Goal: Use online tool/utility: Utilize a website feature to perform a specific function

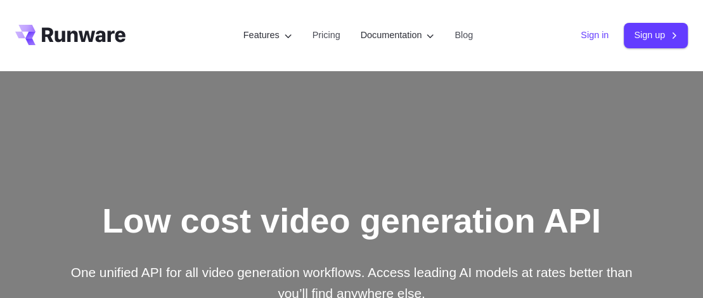
click at [587, 34] on link "Sign in" at bounding box center [595, 35] width 28 height 15
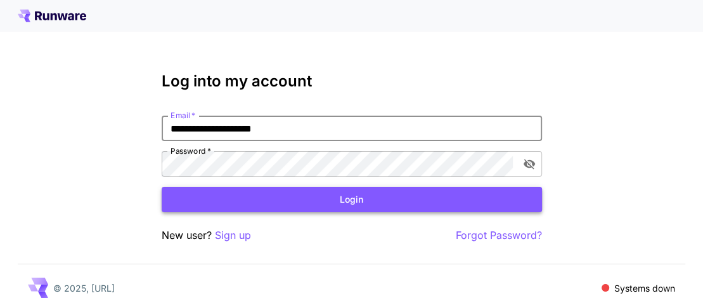
click at [359, 201] on button "Login" at bounding box center [352, 199] width 381 height 26
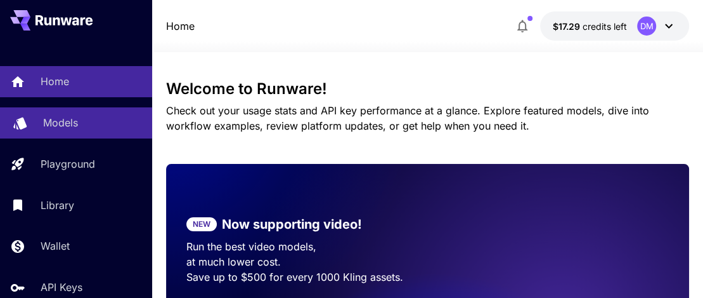
click at [69, 123] on p "Models" at bounding box center [60, 122] width 35 height 15
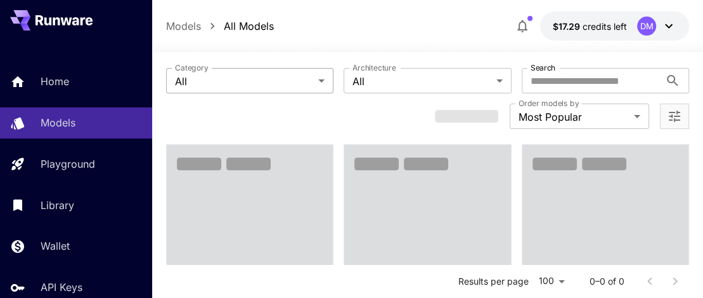
scroll to position [63, 0]
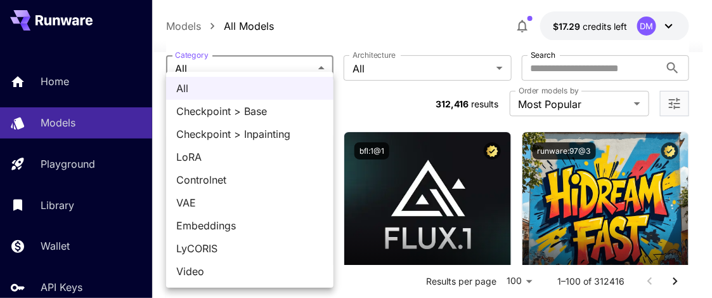
click at [459, 4] on div at bounding box center [356, 149] width 712 height 298
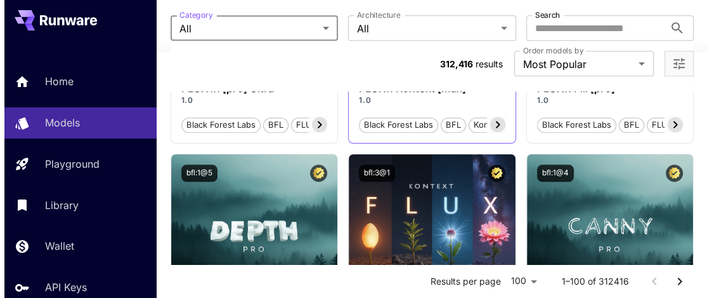
scroll to position [698, 0]
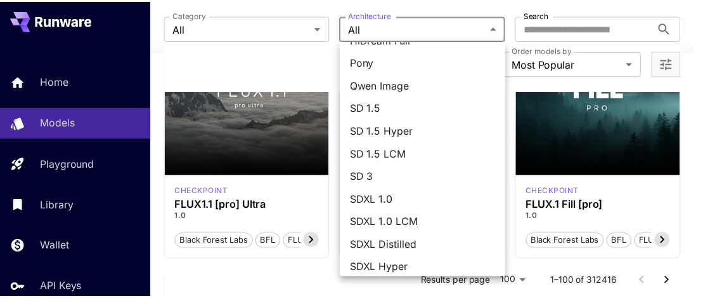
scroll to position [252, 0]
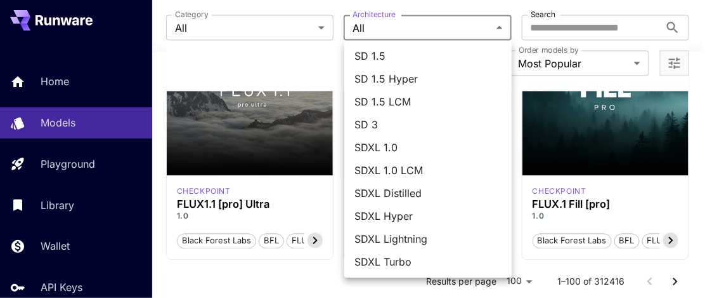
drag, startPoint x: 357, startPoint y: 26, endPoint x: 425, endPoint y: 59, distance: 76.0
click at [357, 26] on div at bounding box center [356, 149] width 712 height 298
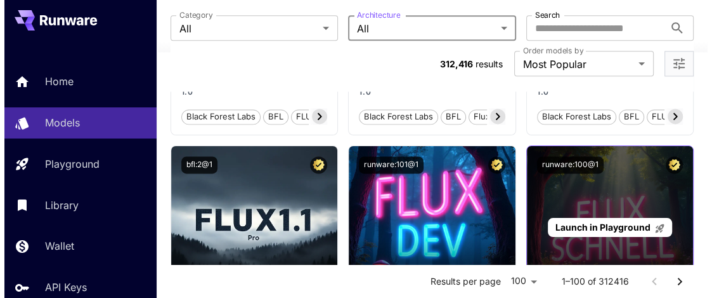
scroll to position [1142, 0]
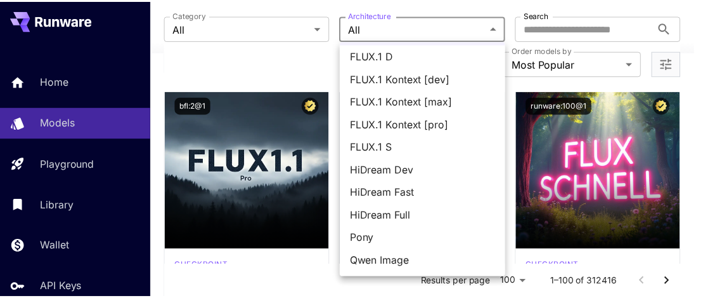
scroll to position [0, 0]
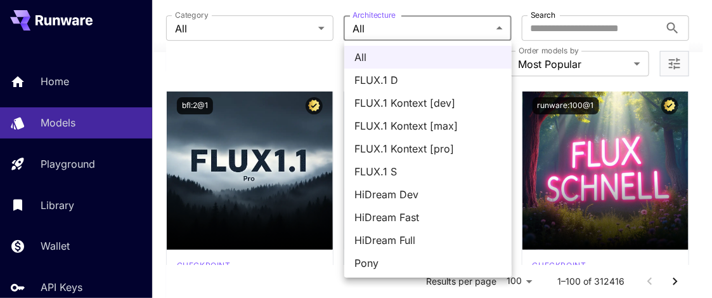
click at [637, 62] on div at bounding box center [356, 149] width 712 height 298
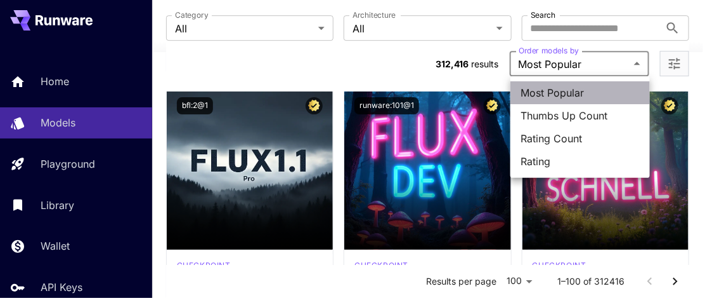
click at [550, 91] on span "Most Popular" at bounding box center [580, 92] width 119 height 15
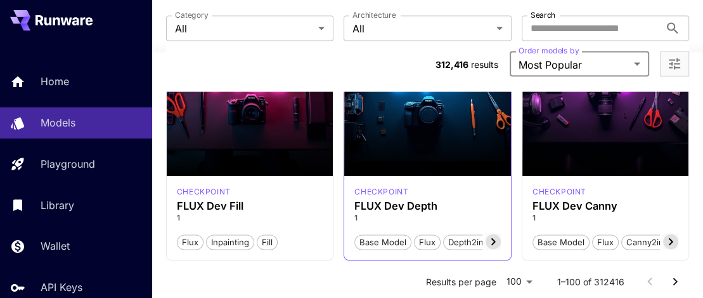
scroll to position [1332, 0]
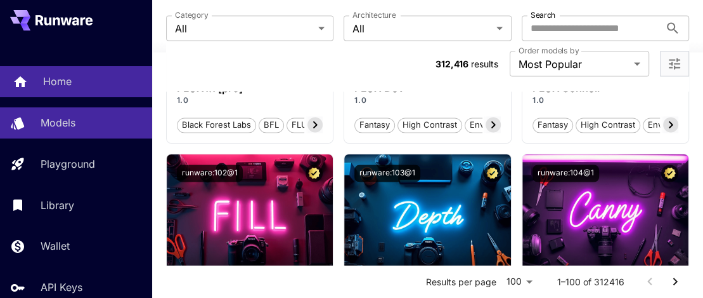
click at [65, 84] on p "Home" at bounding box center [57, 81] width 29 height 15
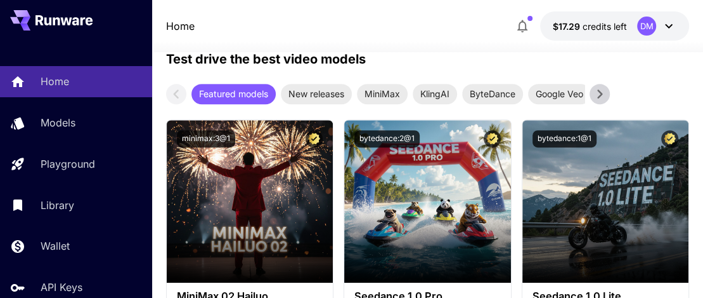
scroll to position [317, 0]
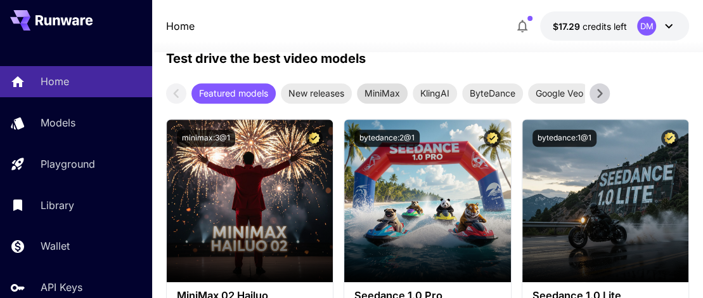
click at [390, 88] on span "MiniMax" at bounding box center [382, 92] width 51 height 13
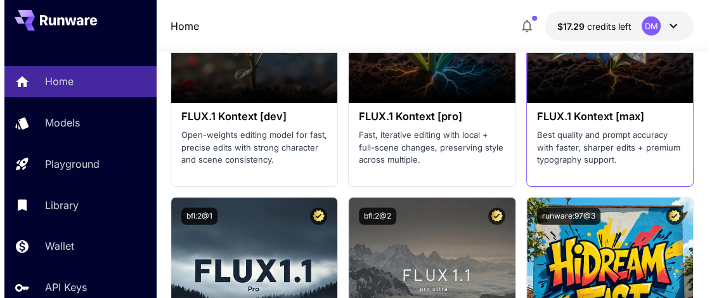
scroll to position [2537, 0]
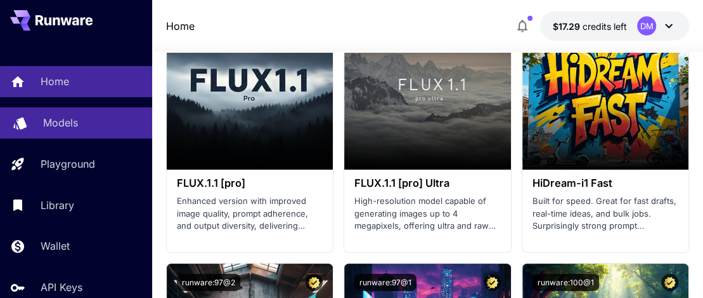
click at [69, 126] on p "Models" at bounding box center [60, 122] width 35 height 15
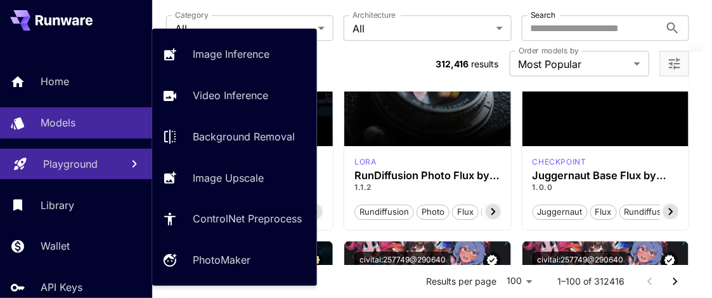
click at [82, 166] on p "Playground" at bounding box center [70, 163] width 55 height 15
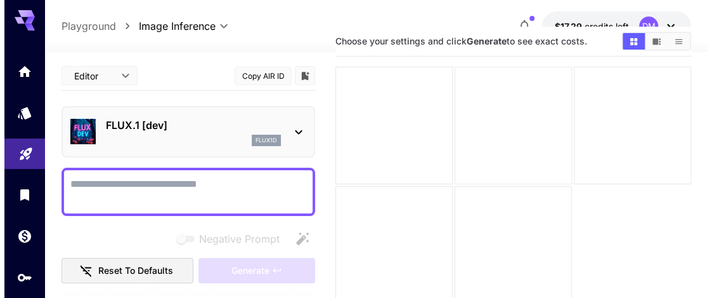
scroll to position [100, 0]
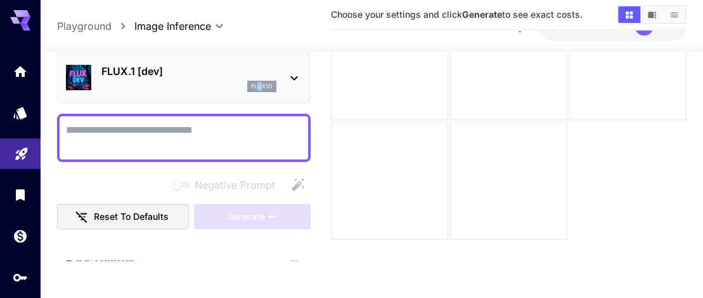
click at [254, 84] on p "flux1d" at bounding box center [262, 86] width 22 height 9
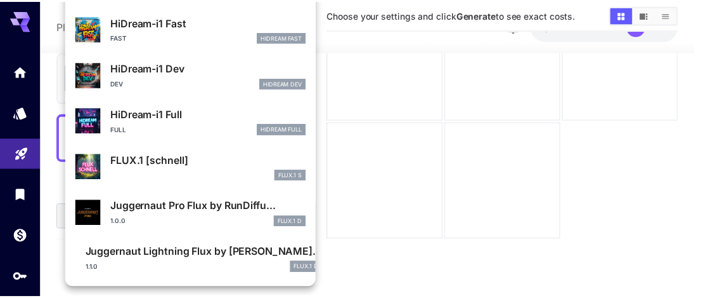
scroll to position [1101, 0]
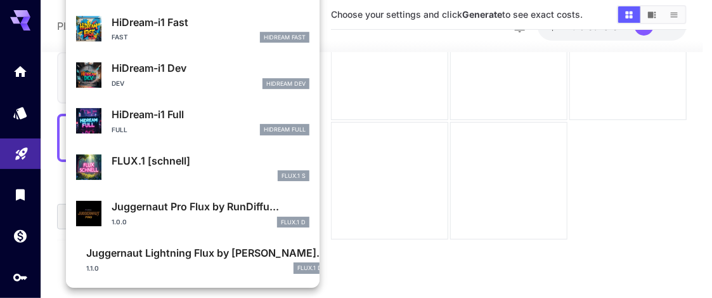
click at [567, 153] on div at bounding box center [356, 149] width 712 height 298
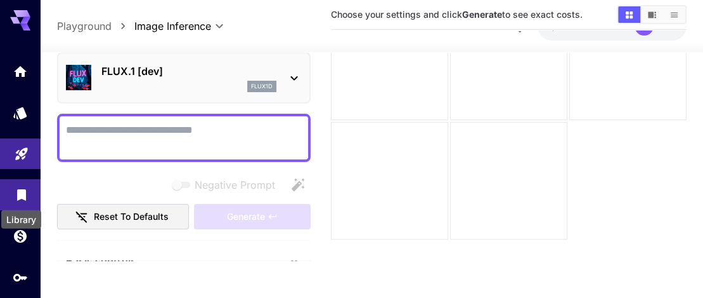
click at [22, 192] on icon "Library" at bounding box center [21, 190] width 9 height 11
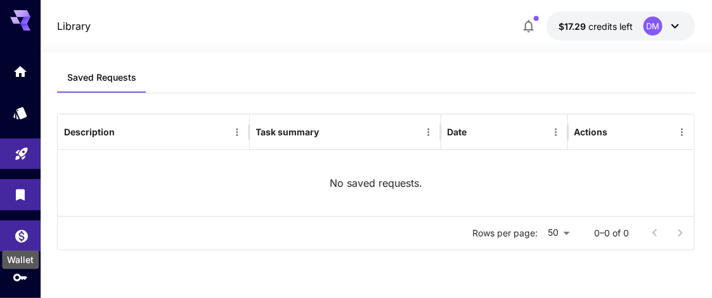
click at [20, 235] on icon "Wallet" at bounding box center [21, 232] width 13 height 13
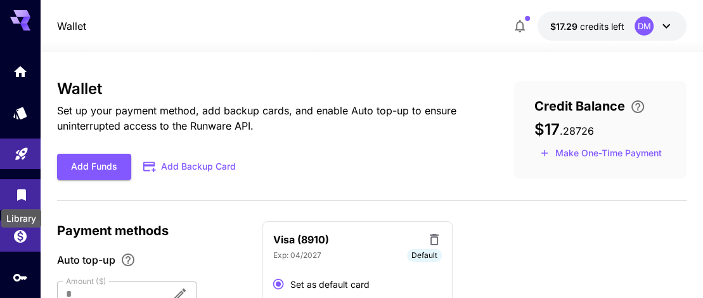
click at [22, 193] on icon "Library" at bounding box center [21, 190] width 9 height 11
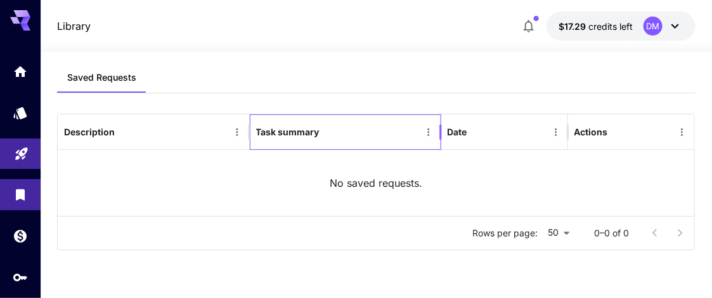
click at [298, 133] on div "Task summary" at bounding box center [287, 131] width 63 height 11
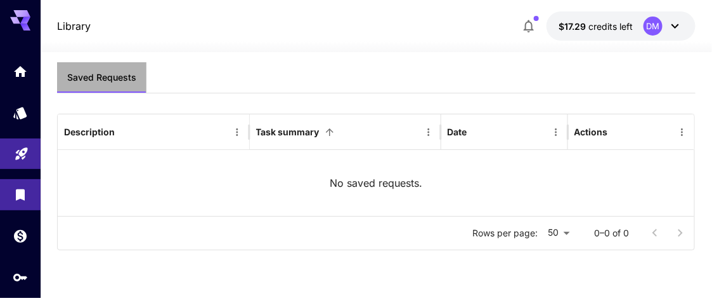
click at [100, 72] on span "Saved Requests" at bounding box center [101, 77] width 69 height 11
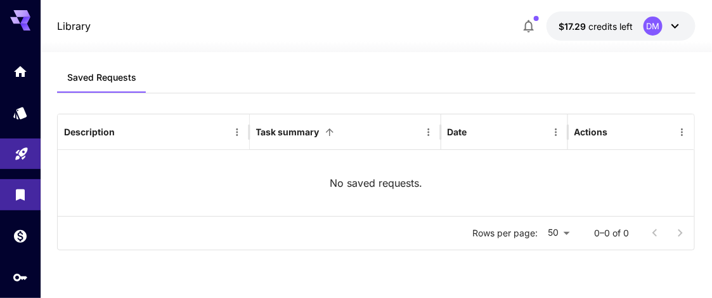
click at [673, 26] on icon at bounding box center [675, 25] width 15 height 15
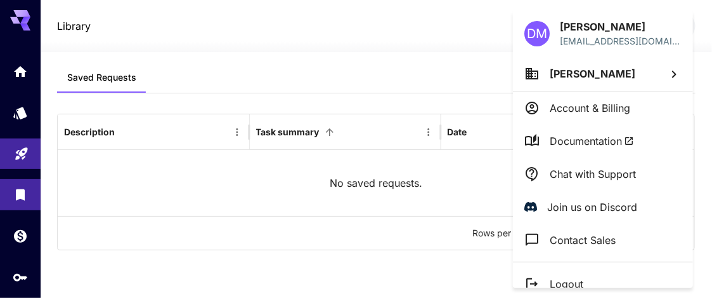
click at [222, 214] on div at bounding box center [356, 149] width 712 height 298
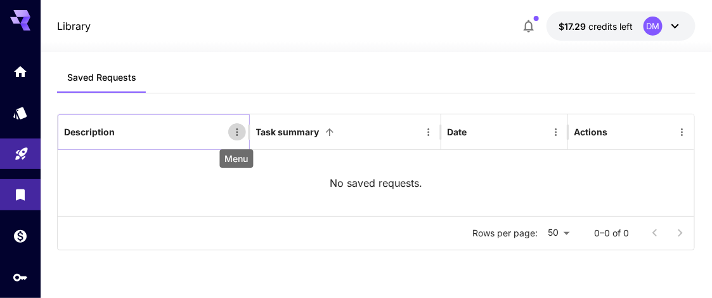
click at [233, 131] on icon "Menu" at bounding box center [237, 131] width 11 height 11
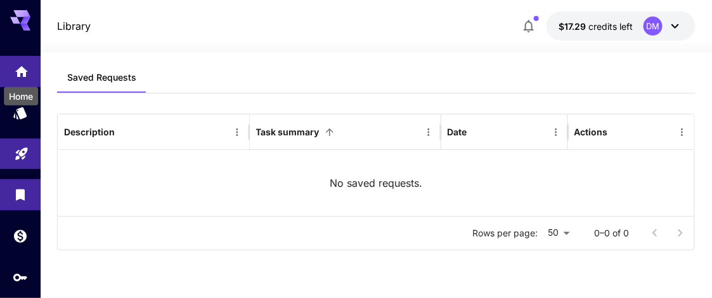
click at [19, 68] on icon "Home" at bounding box center [21, 67] width 13 height 11
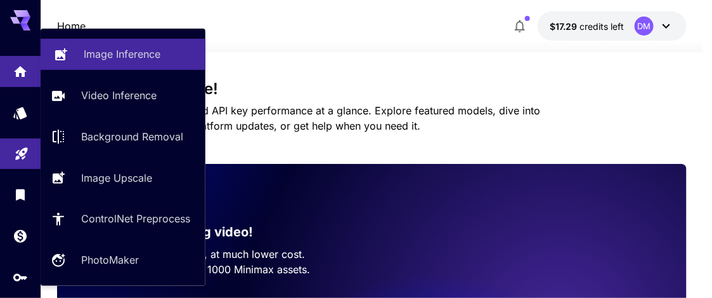
click at [95, 54] on p "Image Inference" at bounding box center [122, 53] width 77 height 15
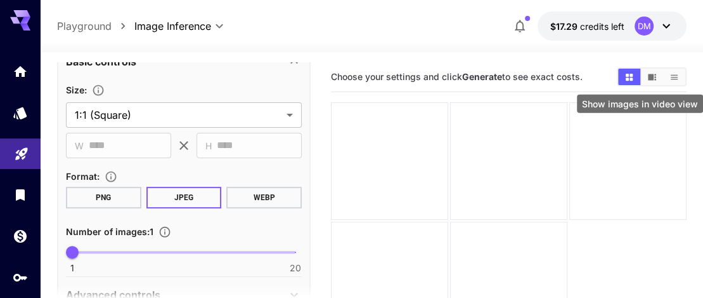
click at [651, 71] on button "Show images in video view" at bounding box center [652, 77] width 22 height 16
click at [674, 74] on icon "Show images in list view" at bounding box center [675, 77] width 10 height 10
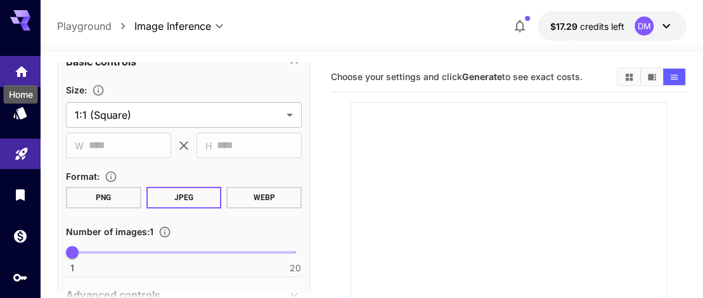
click at [20, 67] on icon "Home" at bounding box center [21, 68] width 13 height 11
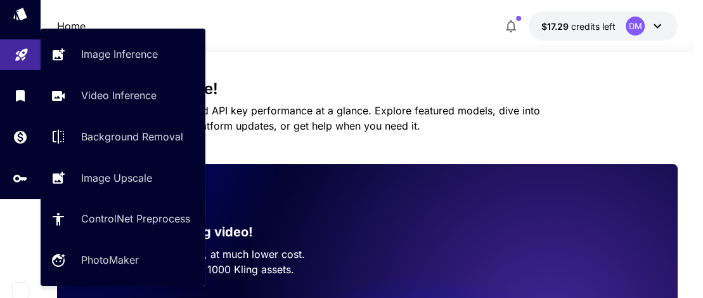
scroll to position [101, 0]
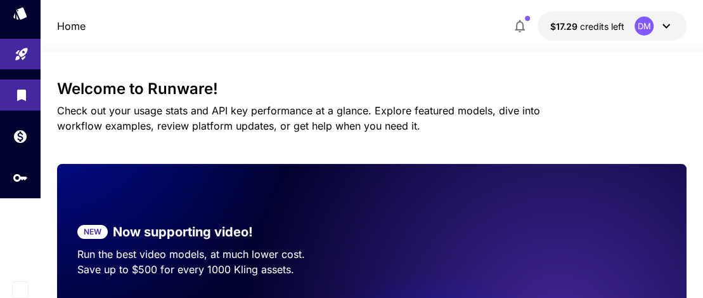
click at [12, 88] on link at bounding box center [20, 94] width 41 height 31
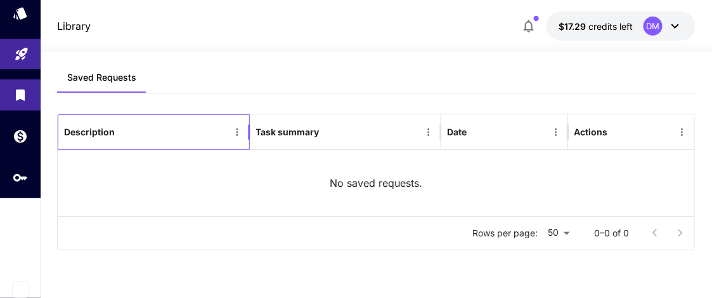
click at [72, 129] on div "Description" at bounding box center [89, 131] width 51 height 11
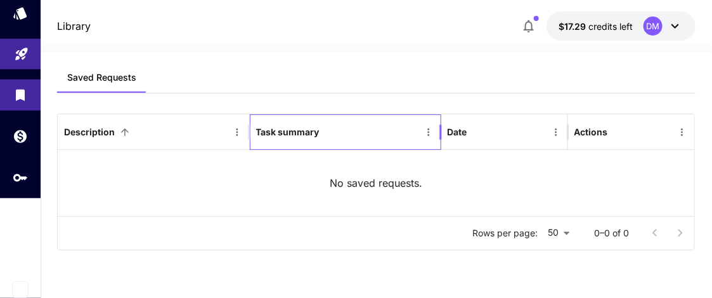
click at [294, 132] on div "Task summary" at bounding box center [287, 131] width 63 height 11
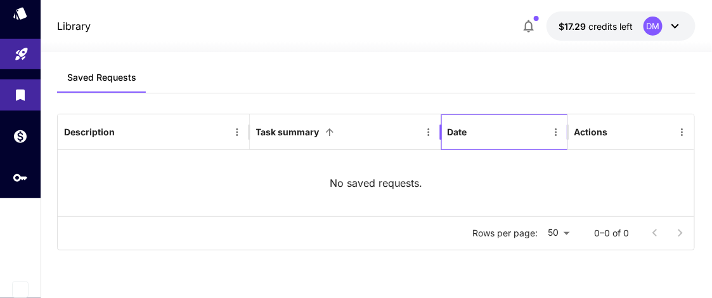
click at [458, 129] on div "Date" at bounding box center [458, 131] width 20 height 11
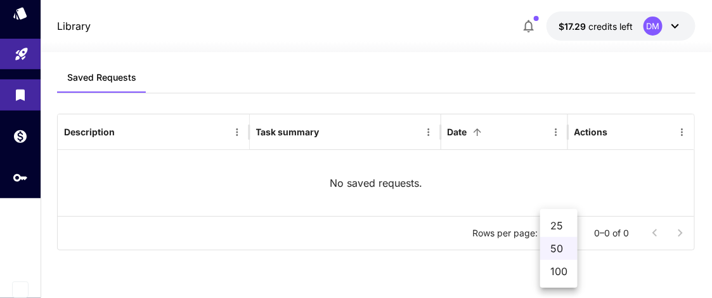
click at [567, 230] on body "Library $17.29 credits left DM Saved Requests Description Task summary Date Act…" at bounding box center [356, 149] width 712 height 298
click at [555, 247] on li "50" at bounding box center [558, 248] width 37 height 23
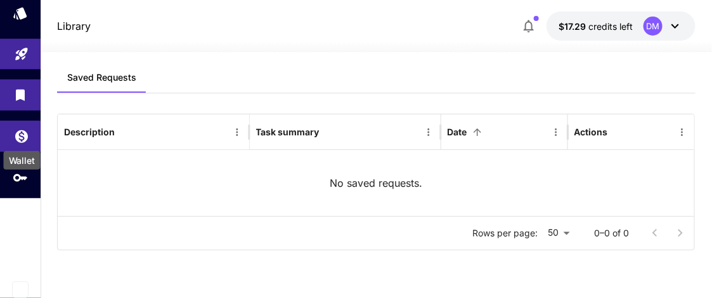
click at [22, 133] on icon "Wallet" at bounding box center [21, 132] width 15 height 15
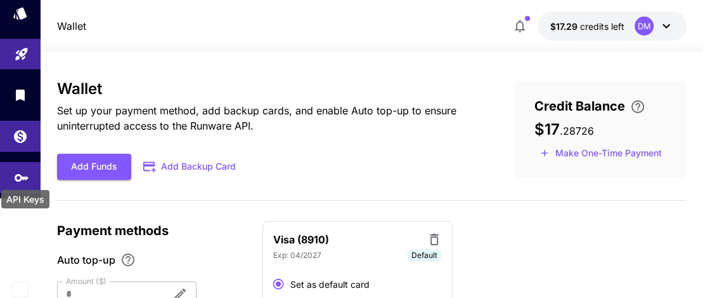
click at [22, 179] on icon "API Keys" at bounding box center [21, 173] width 15 height 15
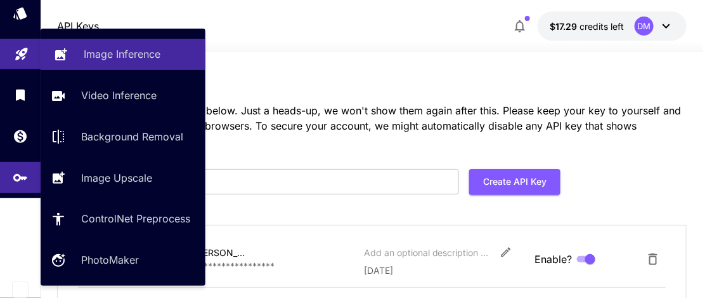
click at [104, 55] on p "Image Inference" at bounding box center [122, 53] width 77 height 15
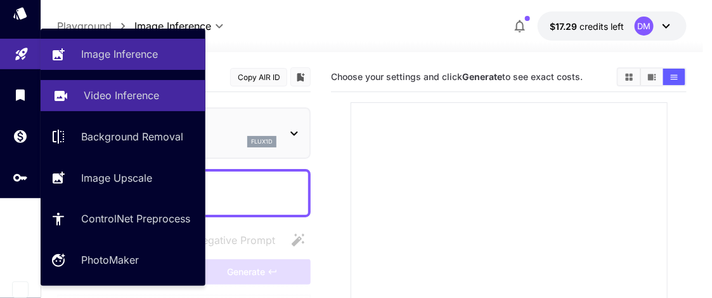
click at [90, 93] on p "Video Inference" at bounding box center [121, 95] width 75 height 15
type input "**********"
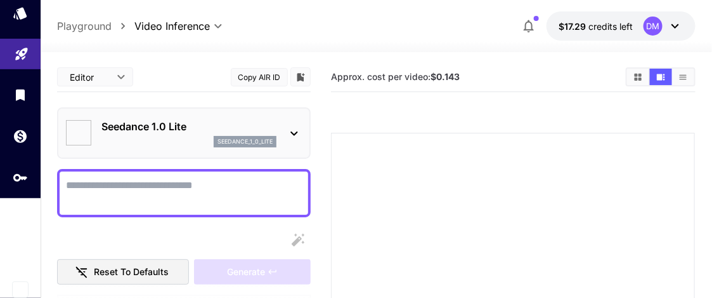
type input "*"
type input "**"
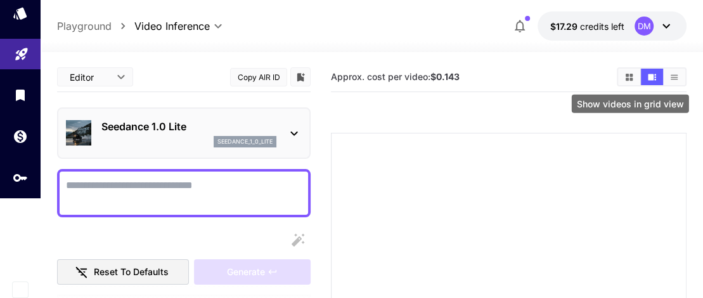
click at [627, 75] on icon "Show videos in grid view" at bounding box center [629, 76] width 7 height 7
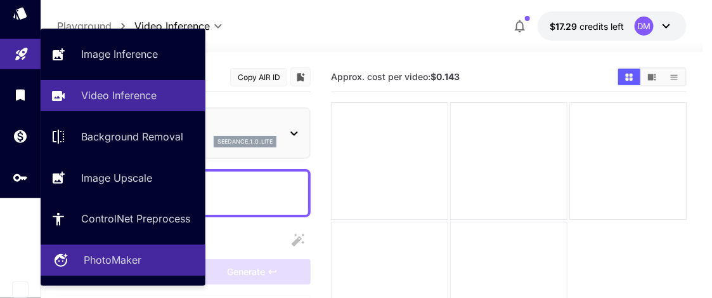
click at [114, 258] on p "PhotoMaker" at bounding box center [113, 259] width 58 height 15
type input "**********"
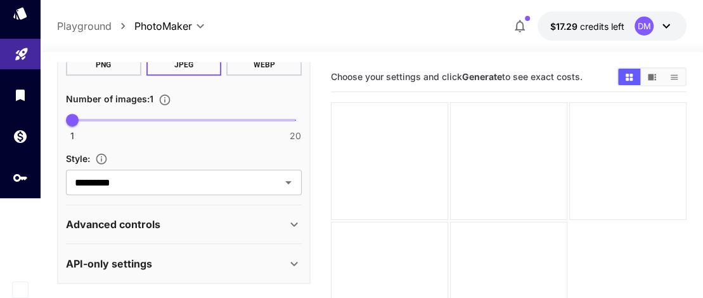
scroll to position [100, 0]
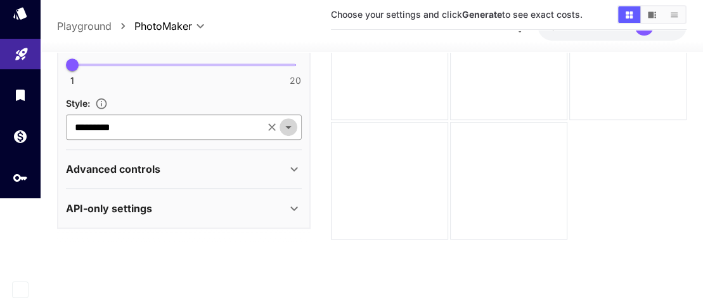
click at [289, 128] on icon "Open" at bounding box center [288, 127] width 6 height 3
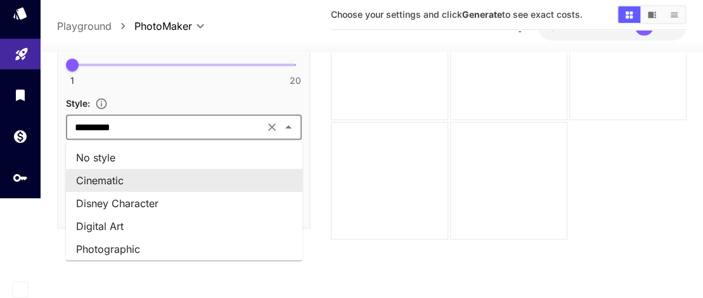
click at [171, 172] on li "Cinematic" at bounding box center [184, 180] width 237 height 23
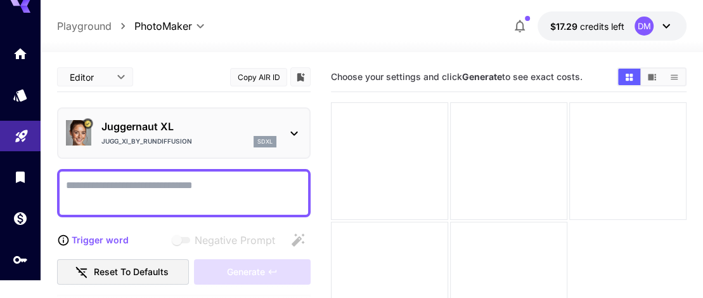
scroll to position [0, 0]
